Goal: Information Seeking & Learning: Learn about a topic

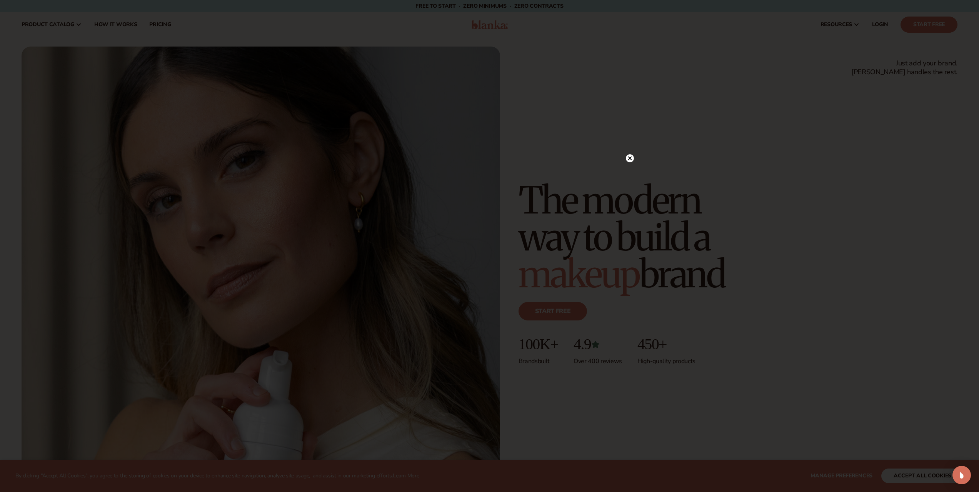
click at [629, 159] on icon at bounding box center [630, 159] width 4 height 4
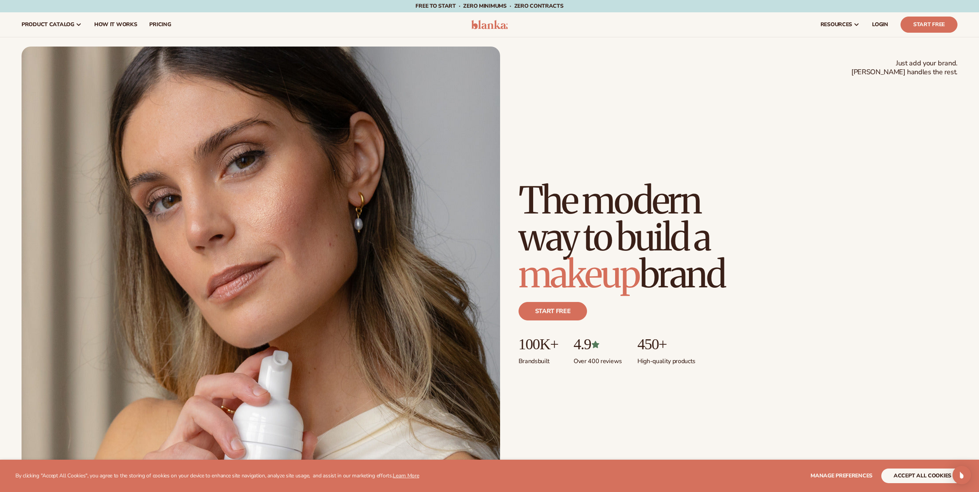
click at [498, 22] on img at bounding box center [489, 24] width 37 height 9
click at [130, 24] on span "How It Works" at bounding box center [115, 25] width 43 height 6
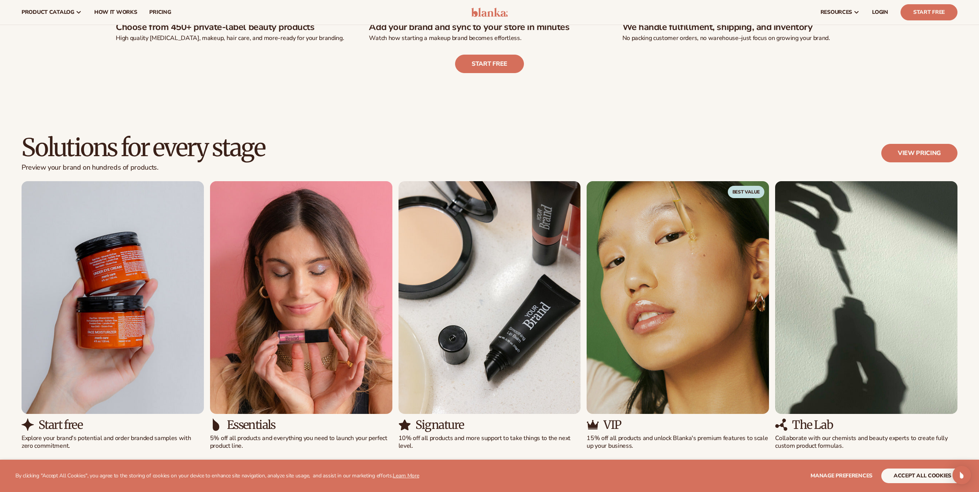
scroll to position [269, 0]
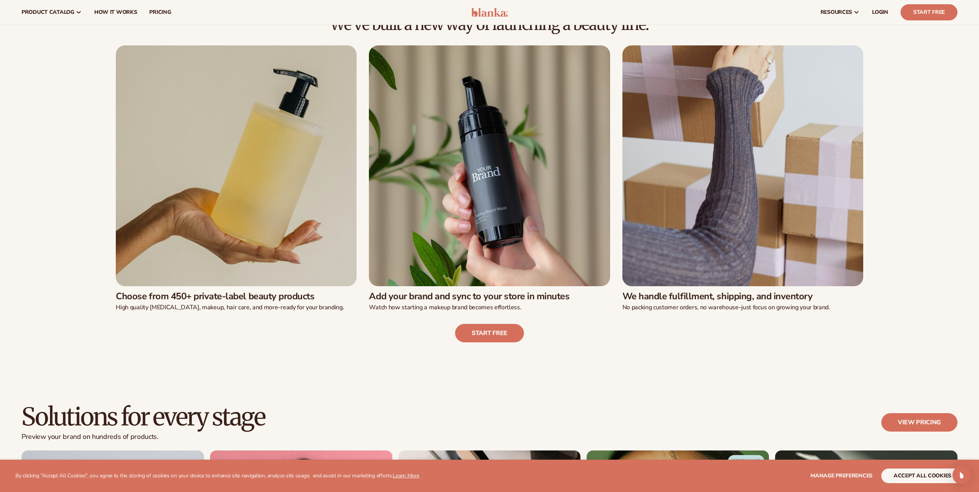
click at [204, 209] on img at bounding box center [236, 165] width 241 height 241
click at [237, 289] on div "Choose from 450+ private-label beauty products High quality skin care, makeup, …" at bounding box center [236, 298] width 241 height 25
click at [163, 12] on span "pricing" at bounding box center [160, 12] width 22 height 6
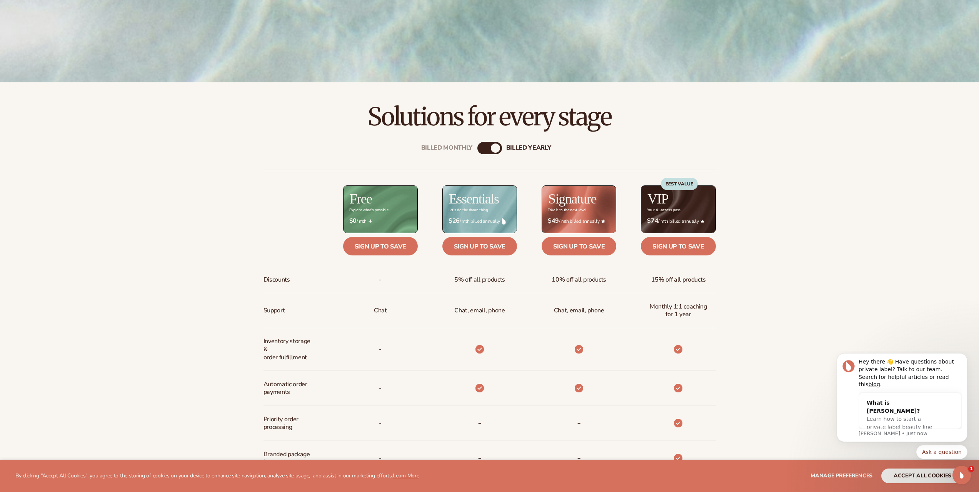
click at [371, 210] on div "Explore what's possible." at bounding box center [369, 210] width 40 height 4
click at [371, 212] on div "$ $0 / mth" at bounding box center [380, 221] width 75 height 20
click at [371, 210] on div "Explore what's possible." at bounding box center [369, 210] width 40 height 4
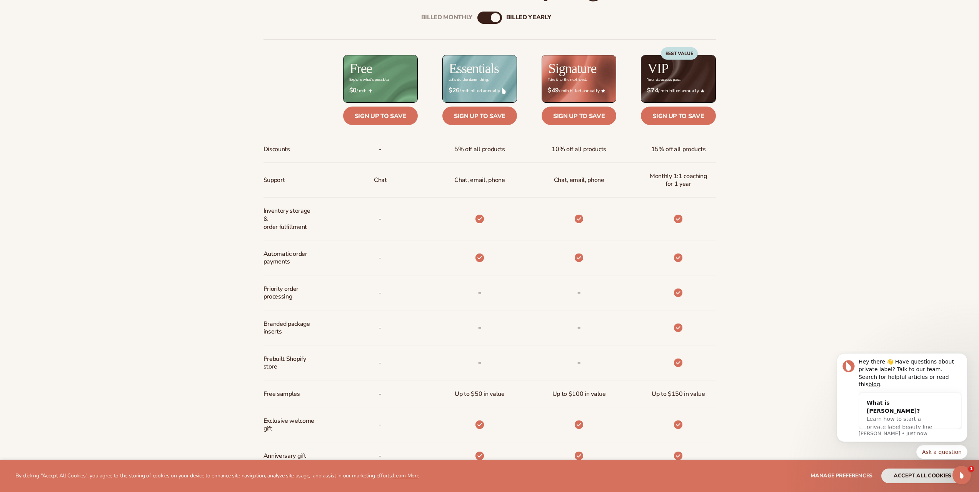
scroll to position [500, 0]
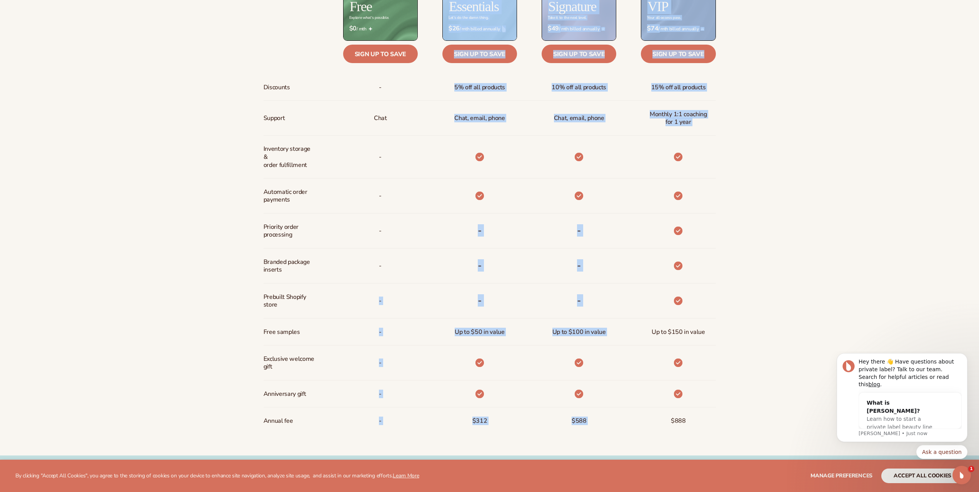
drag, startPoint x: 374, startPoint y: 304, endPoint x: 671, endPoint y: 294, distance: 297.2
click at [671, 294] on div "Discounts Support Inventory storage &   order fulfillment Automatic order payme…" at bounding box center [490, 205] width 453 height 457
click at [671, 294] on div at bounding box center [678, 301] width 21 height 35
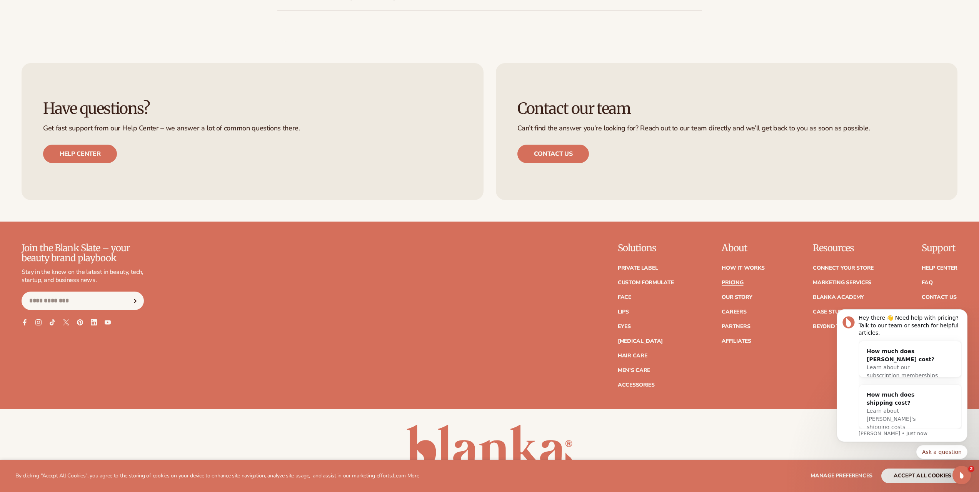
scroll to position [1779, 0]
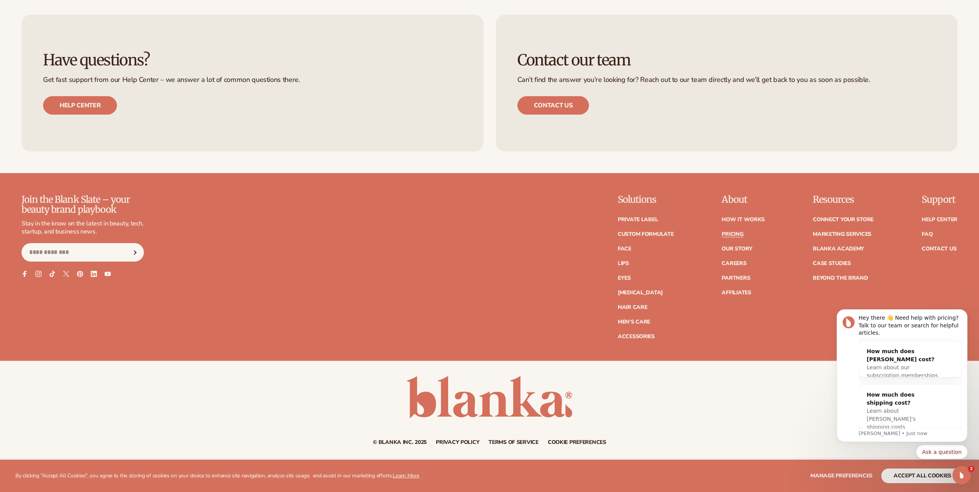
click at [532, 444] on link "Terms of service" at bounding box center [514, 442] width 50 height 5
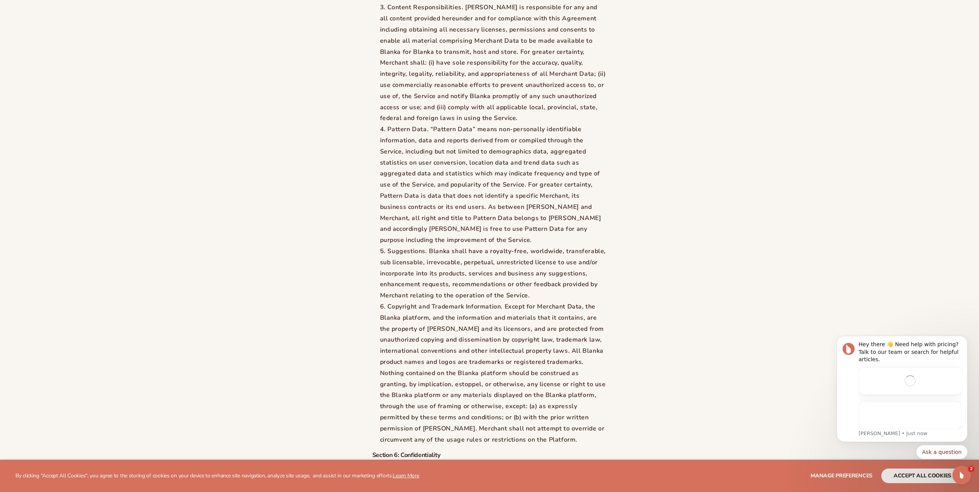
scroll to position [6167, 0]
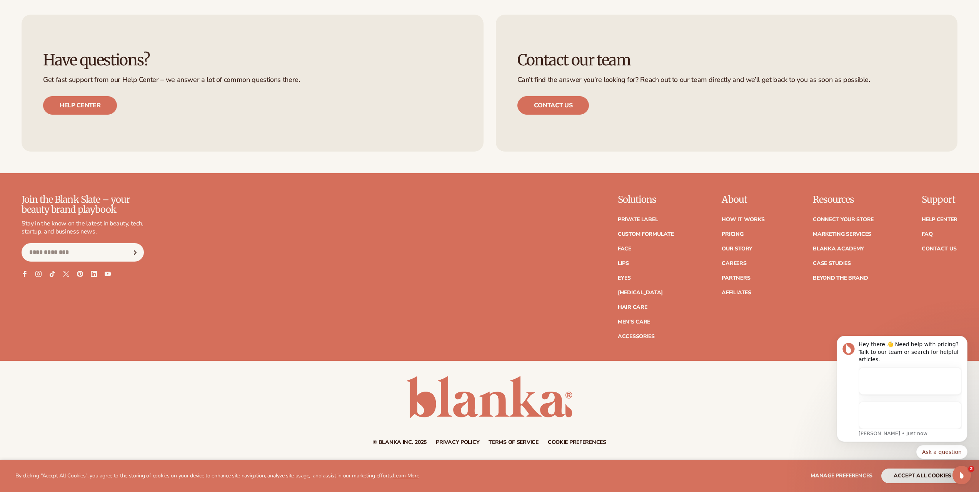
drag, startPoint x: 610, startPoint y: 363, endPoint x: 573, endPoint y: 506, distance: 147.7
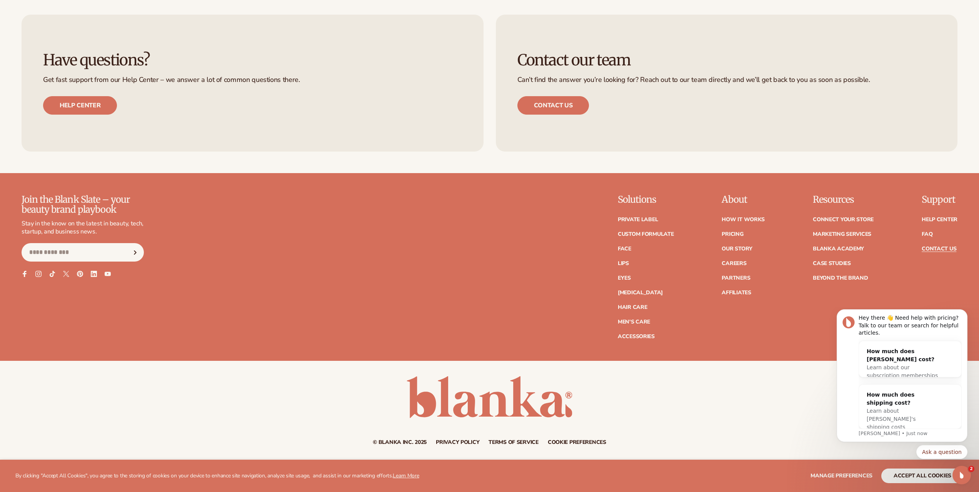
click at [939, 247] on link "Contact Us" at bounding box center [939, 248] width 35 height 5
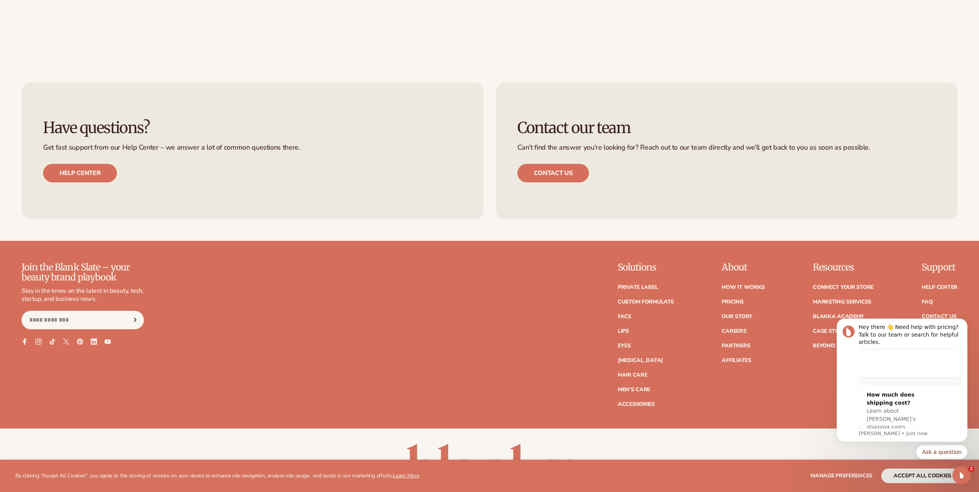
scroll to position [519, 0]
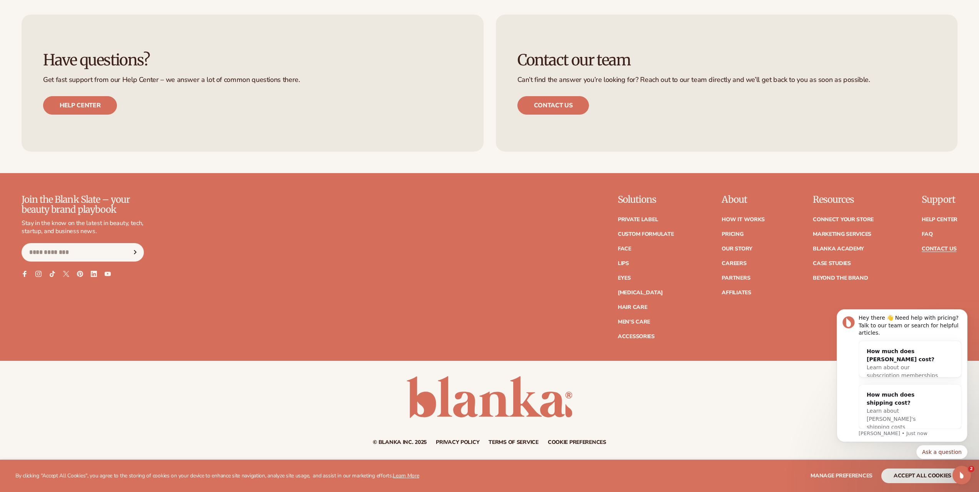
click at [470, 443] on link "Privacy policy" at bounding box center [457, 442] width 43 height 5
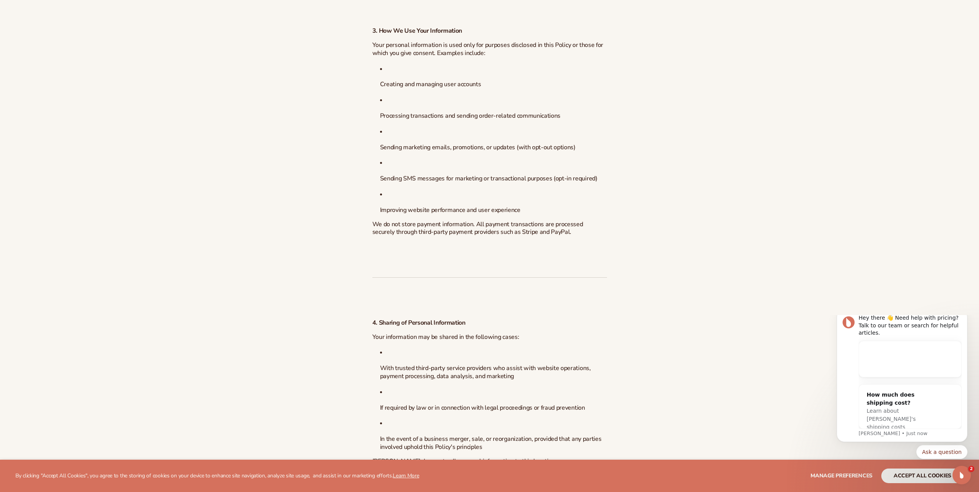
scroll to position [1193, 0]
